Goal: Task Accomplishment & Management: Use online tool/utility

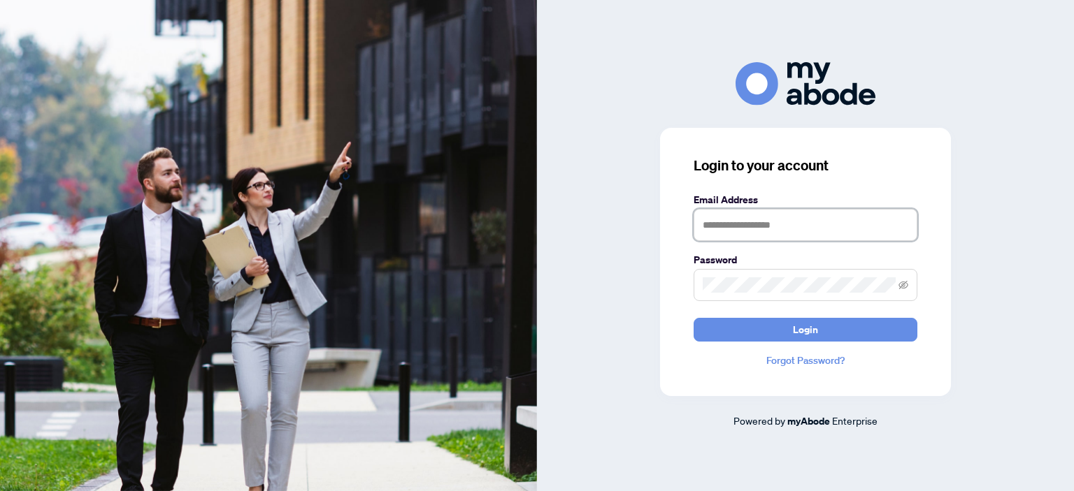
click at [774, 218] on input "text" at bounding box center [805, 225] width 224 height 32
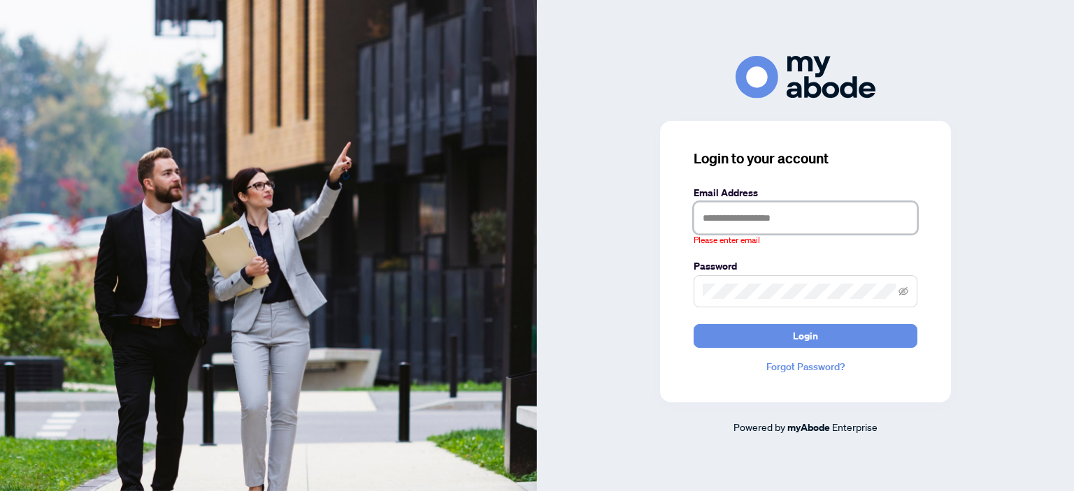
type input "**********"
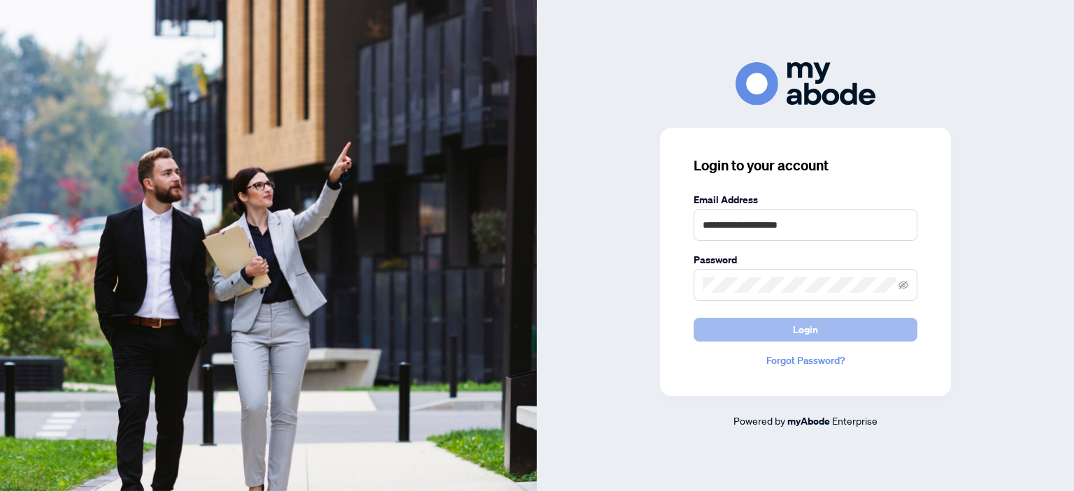
click at [836, 334] on button "Login" at bounding box center [805, 330] width 224 height 24
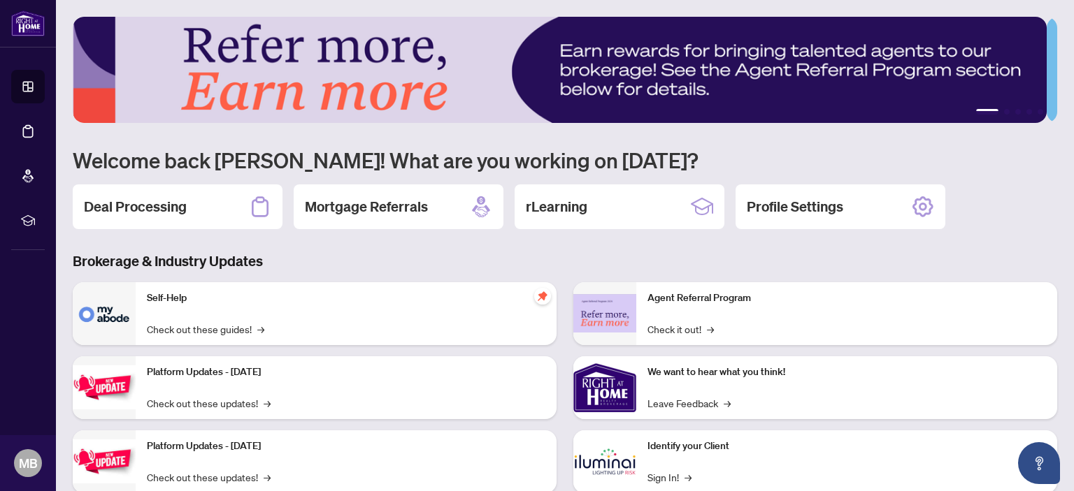
click at [157, 206] on h2 "Deal Processing" at bounding box center [135, 207] width 103 height 20
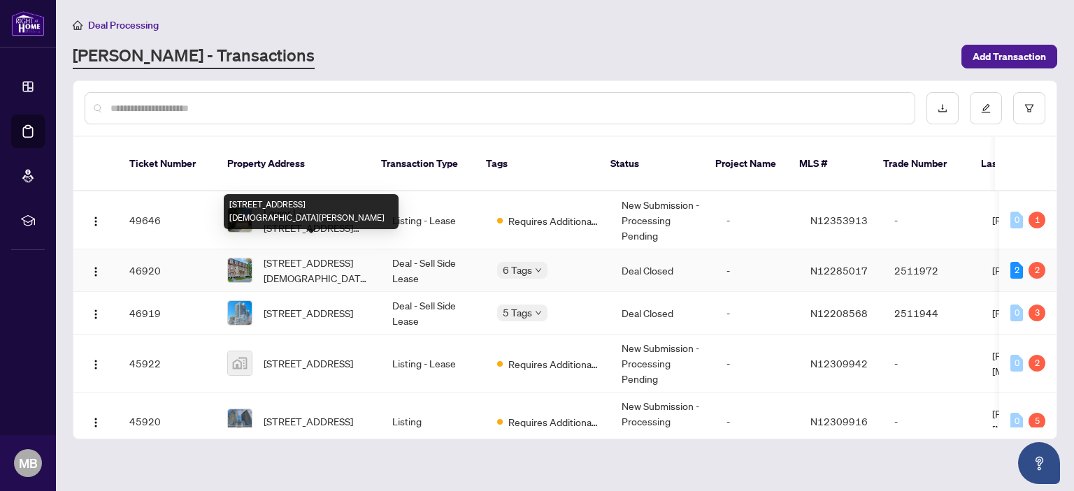
click at [287, 256] on span "[STREET_ADDRESS][DEMOGRAPHIC_DATA][PERSON_NAME]" at bounding box center [317, 270] width 106 height 31
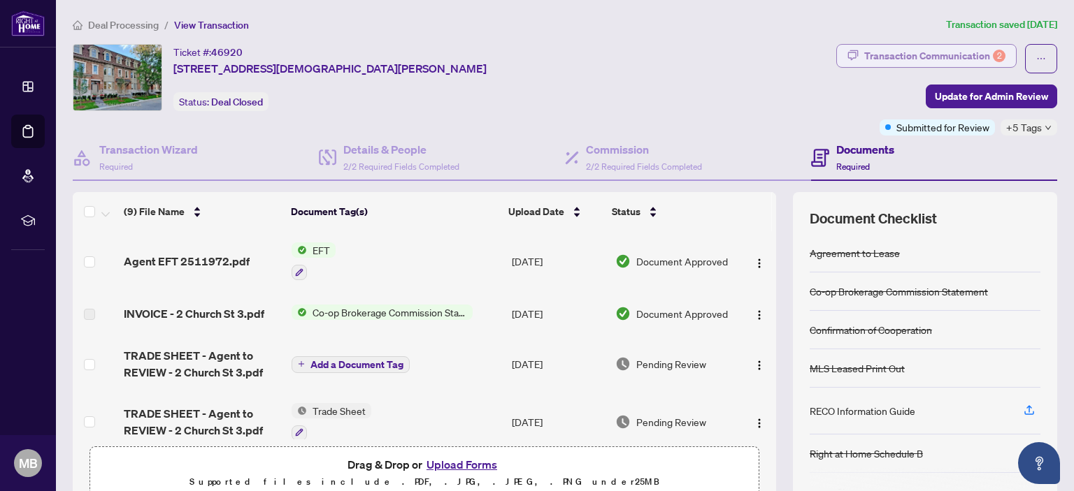
click at [930, 57] on div "Transaction Communication 2" at bounding box center [934, 56] width 141 height 22
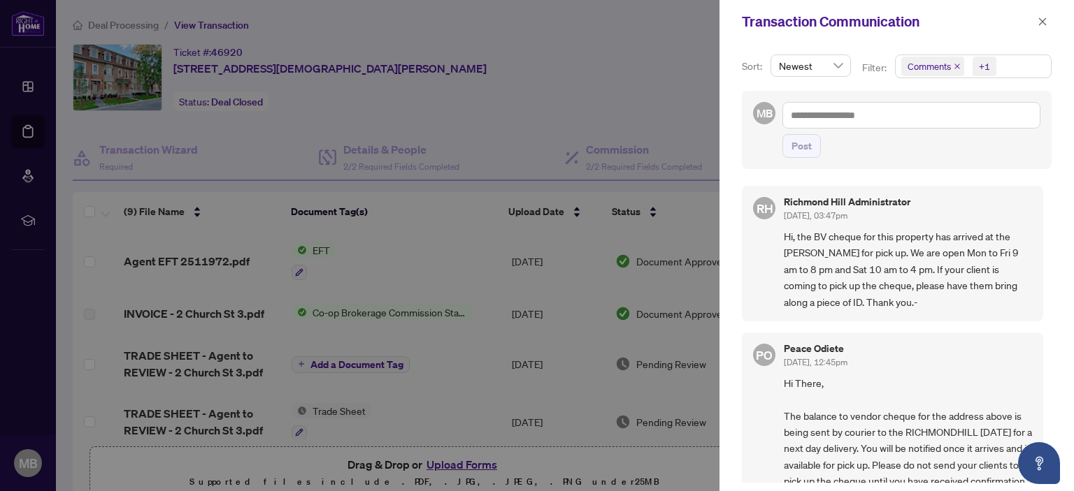
click at [656, 63] on div at bounding box center [537, 245] width 1074 height 491
click at [1042, 19] on icon "close" at bounding box center [1042, 22] width 10 height 10
